Goal: Navigation & Orientation: Find specific page/section

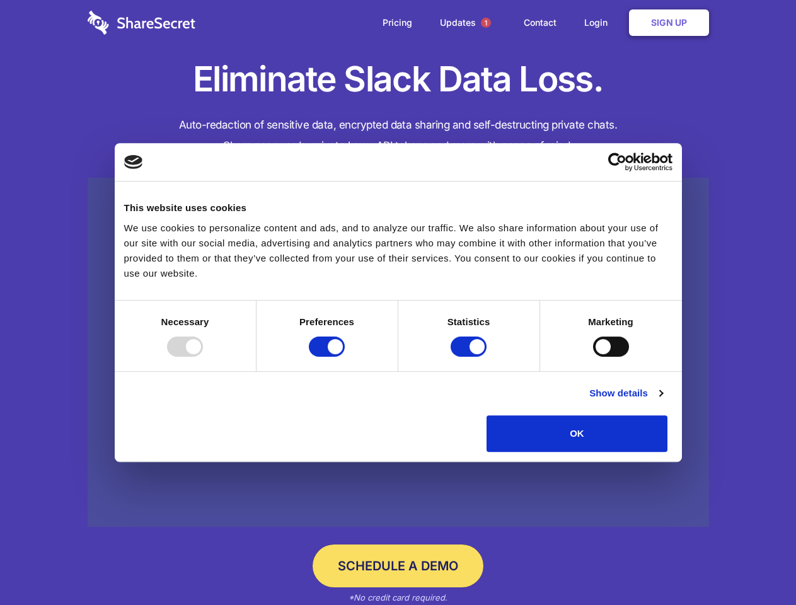
click at [203, 357] on div at bounding box center [185, 347] width 36 height 20
click at [345, 357] on input "Preferences" at bounding box center [327, 347] width 36 height 20
checkbox input "false"
click at [470, 357] on input "Statistics" at bounding box center [469, 347] width 36 height 20
checkbox input "false"
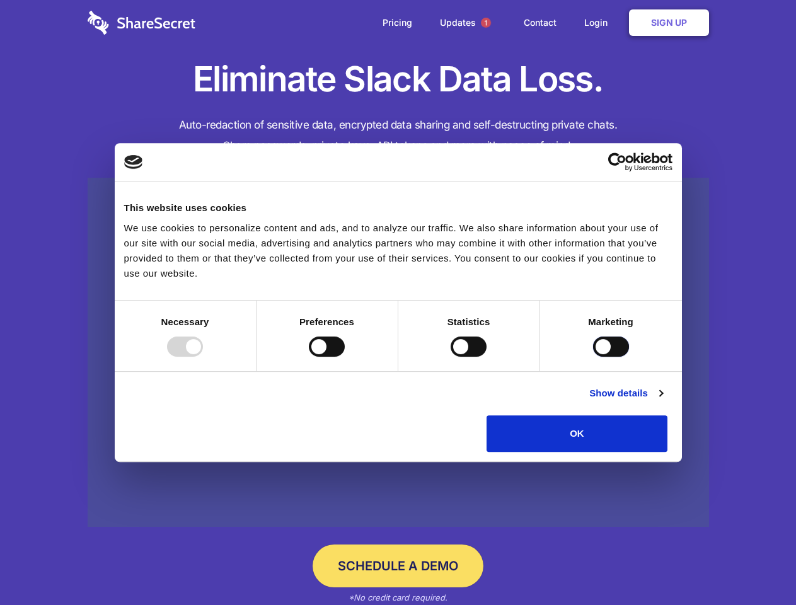
click at [593, 357] on input "Marketing" at bounding box center [611, 347] width 36 height 20
checkbox input "true"
click at [662, 401] on link "Show details" at bounding box center [625, 393] width 73 height 15
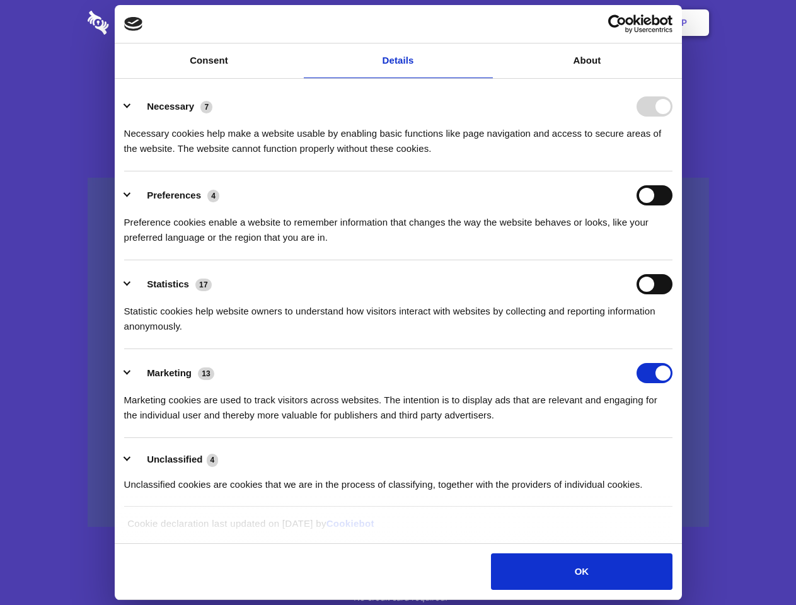
click at [673, 171] on li "Necessary 7 Necessary cookies help make a website usable by enabling basic func…" at bounding box center [398, 127] width 548 height 89
click at [485, 23] on span "1" at bounding box center [486, 23] width 10 height 10
